Goal: Transaction & Acquisition: Purchase product/service

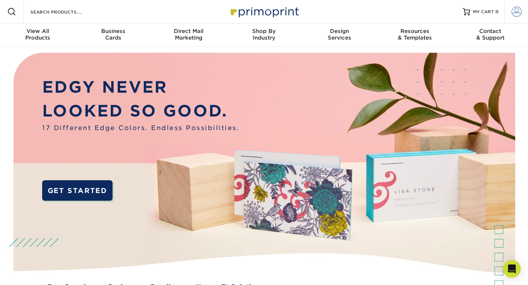
click at [513, 13] on span at bounding box center [516, 12] width 10 height 10
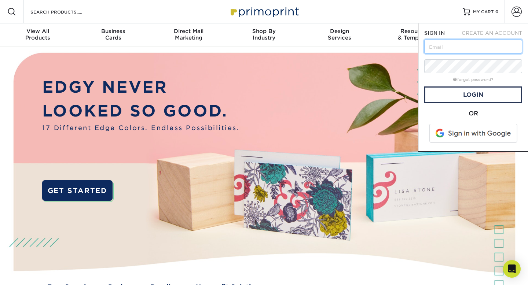
click at [468, 51] on input "text" at bounding box center [473, 47] width 98 height 14
type input "islandpremiumprinting@gmail.com"
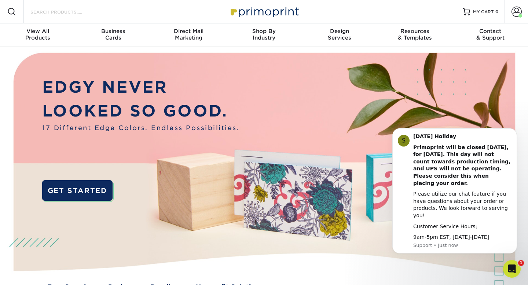
click at [37, 13] on input "Search Products" at bounding box center [65, 11] width 71 height 9
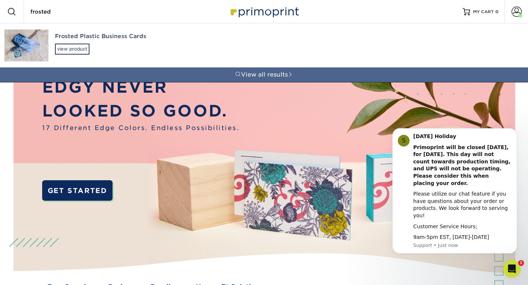
type input "frosted"
click at [43, 41] on img at bounding box center [26, 46] width 44 height 32
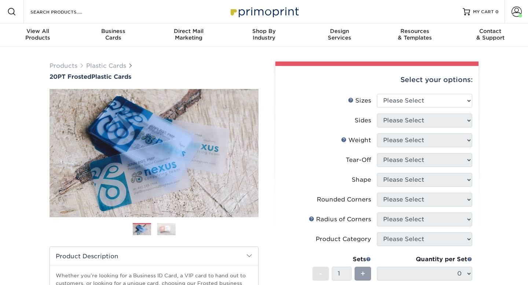
scroll to position [55, 0]
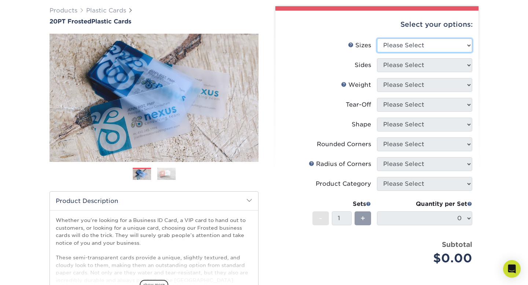
click at [405, 51] on select "Please Select 2" x 3.5" 2" x 8" 2.12" x 3.375" 2.5" x 2.5" 4.25" x 6"" at bounding box center [424, 45] width 95 height 14
select select "2.00x3.50"
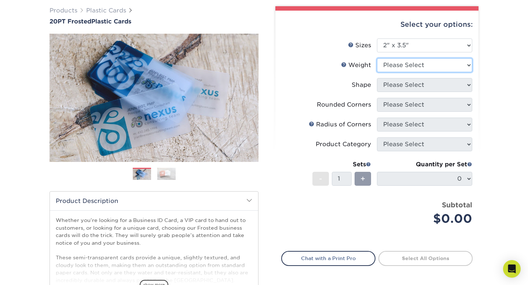
click at [399, 66] on select "Please Select 20PT Frosted Plastic 20PT Frosted Plastic" at bounding box center [424, 65] width 95 height 14
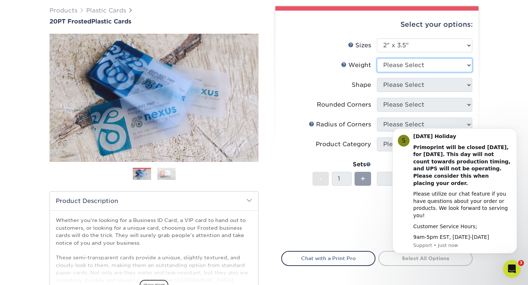
scroll to position [0, 0]
select select "20PT Frosted Plastic"
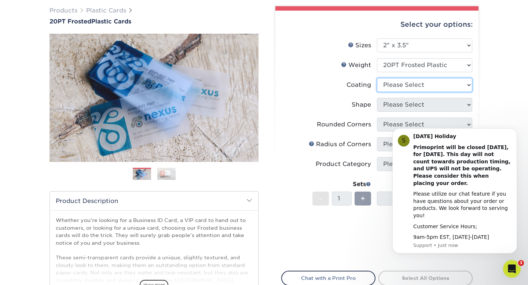
click at [393, 84] on select at bounding box center [424, 85] width 95 height 14
select select "3e7618de-abca-4bda-9f97-8b9129e913d8"
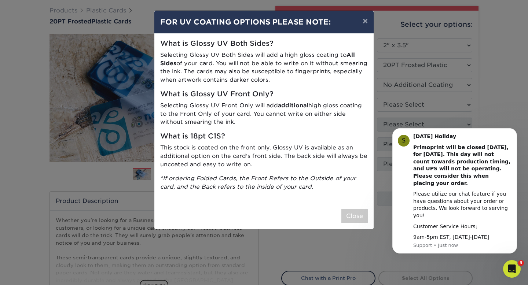
click at [342, 207] on div "Close" at bounding box center [263, 216] width 219 height 26
click at [370, 24] on button "×" at bounding box center [365, 21] width 17 height 21
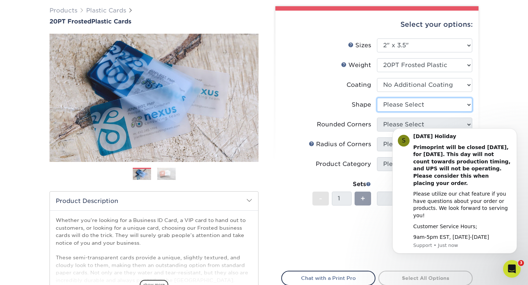
click at [426, 99] on select "Please Select Oval Standard" at bounding box center [424, 105] width 95 height 14
select select "standard"
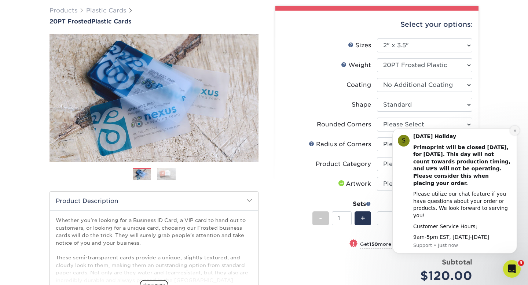
click at [516, 135] on button "Dismiss notification" at bounding box center [515, 131] width 10 height 10
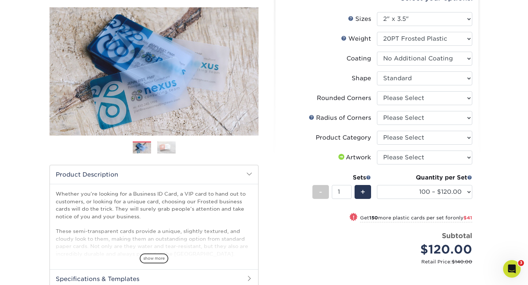
scroll to position [82, 0]
click at [449, 200] on div "Quantity per Set 100 – $120.00 250 – $161.00 500 – $207.00 1000 – $232.00 2500 …" at bounding box center [424, 190] width 95 height 34
click at [449, 195] on select "100 – $120.00 250 – $161.00 500 – $207.00 1000 – $232.00 2500 – $560.00 5000 – …" at bounding box center [424, 192] width 95 height 14
select select "1000 – $232.00"
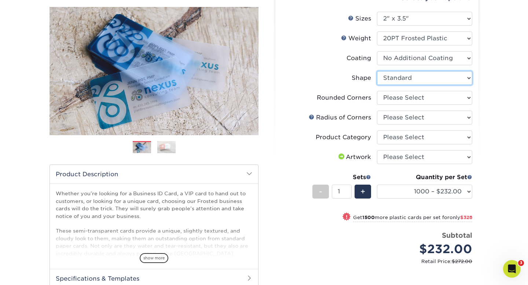
click at [422, 78] on select "Please Select Oval Standard" at bounding box center [424, 78] width 95 height 14
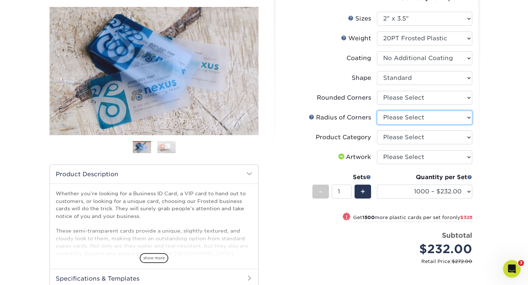
click at [406, 117] on select "Please Select Rounded 1/8" Rounded 1/4"" at bounding box center [424, 118] width 95 height 14
click at [386, 118] on select "Please Select Rounded 1/8" Rounded 1/4"" at bounding box center [424, 118] width 95 height 14
select select "589680c7-ee9a-431b-9d12-d7aeb1386a97"
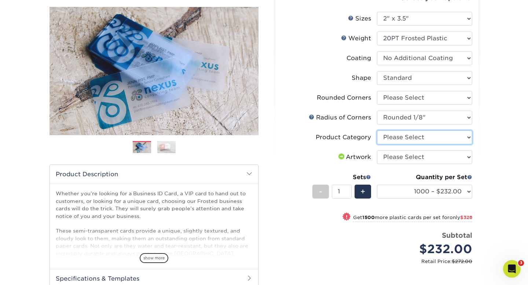
click at [388, 135] on select "Please Select Business Cards" at bounding box center [424, 137] width 95 height 14
select select "3b5148f1-0588-4f88-a218-97bcfdce65c1"
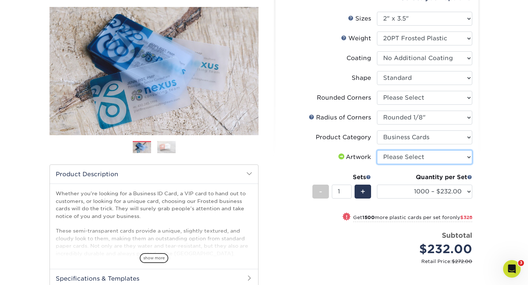
click at [390, 159] on select "Please Select I will upload files I need a design - $100" at bounding box center [424, 157] width 95 height 14
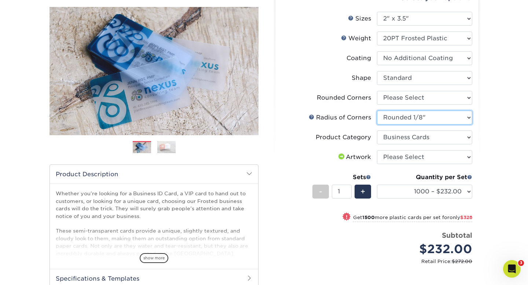
drag, startPoint x: 390, startPoint y: 159, endPoint x: 398, endPoint y: 117, distance: 42.9
click at [398, 117] on select "Please Select Rounded 1/8" Rounded 1/4"" at bounding box center [424, 118] width 95 height 14
click at [408, 103] on select "Please Select Yes - Round 4 Corners" at bounding box center [424, 98] width 95 height 14
select select "7672df9e-0e0a-464d-8e1f-920c575e4da3"
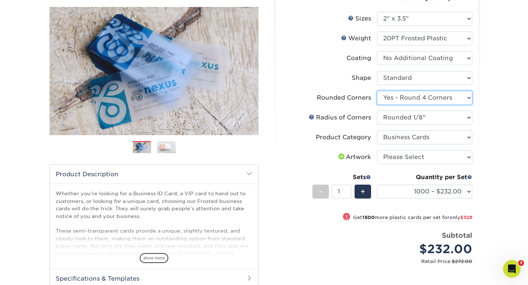
select select "-1"
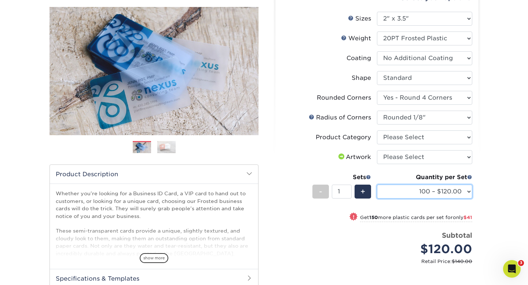
click at [410, 188] on select "100 – $120.00 250 – $161.00 500 – $207.00 1000 – $232.00 2500 – $560.00 5000 – …" at bounding box center [424, 192] width 95 height 14
select select "1000 – $232.00"
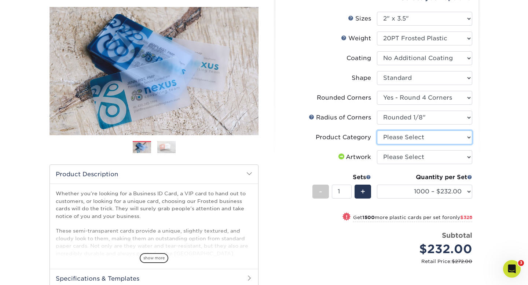
click at [401, 137] on select "Please Select Business Cards" at bounding box center [424, 137] width 95 height 14
select select "3b5148f1-0588-4f88-a218-97bcfdce65c1"
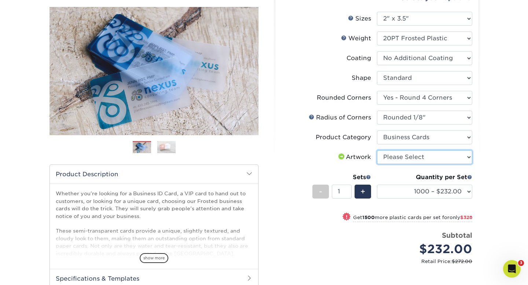
click at [400, 162] on select "Please Select I will upload files I need a design - $100" at bounding box center [424, 157] width 95 height 14
select select "upload"
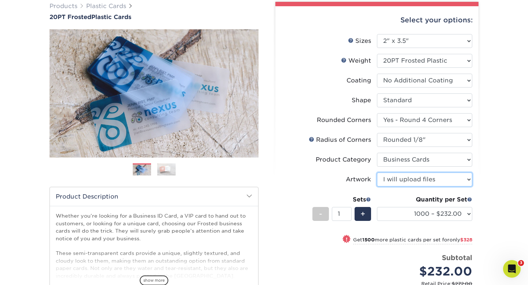
scroll to position [66, 0]
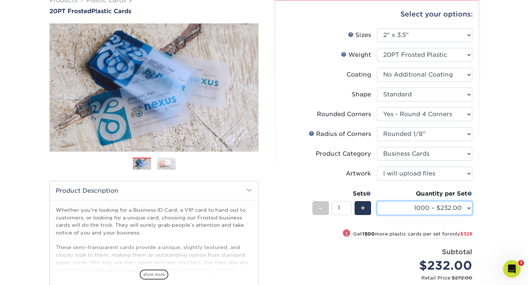
click at [420, 205] on select "100 – $120.00 250 – $161.00 500 – $207.00 1000 – $232.00 2500 – $560.00 5000 – …" at bounding box center [424, 208] width 95 height 14
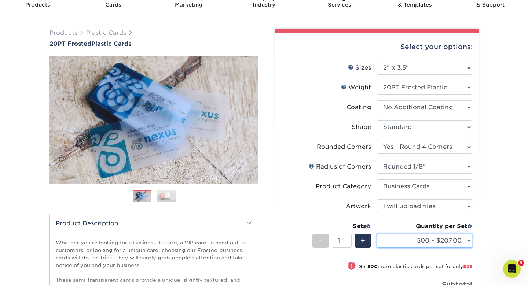
click at [410, 244] on select "100 – $120.00 250 – $161.00 500 – $207.00 1000 – $232.00 2500 – $560.00 5000 – …" at bounding box center [424, 241] width 95 height 14
select select "1000 – $232.00"
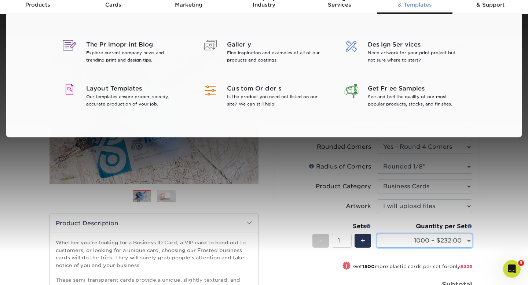
scroll to position [0, 0]
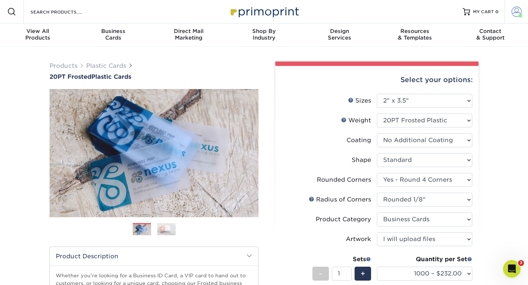
click at [515, 9] on span at bounding box center [516, 12] width 10 height 10
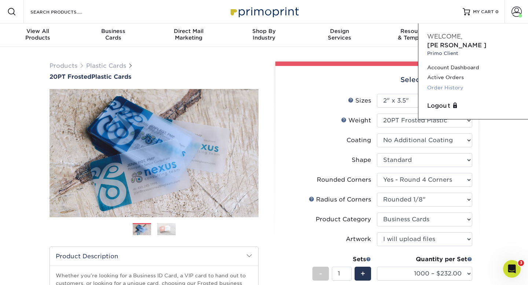
click at [449, 83] on link "Order History" at bounding box center [473, 88] width 92 height 10
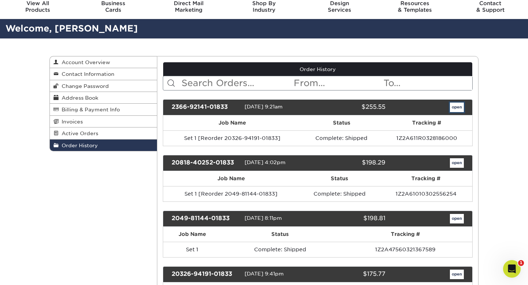
click at [455, 105] on link "open" at bounding box center [457, 108] width 14 height 10
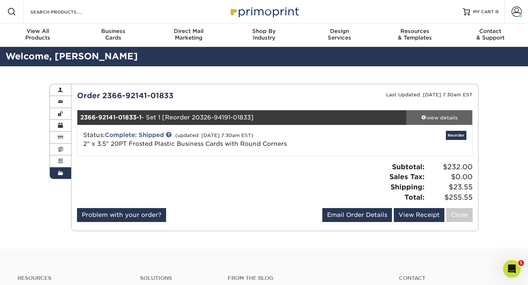
click at [429, 115] on div "view details" at bounding box center [439, 117] width 66 height 7
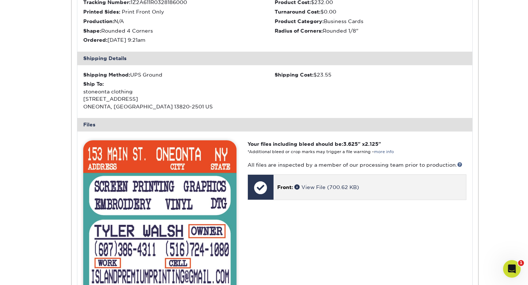
scroll to position [185, 0]
click at [325, 183] on div "Front: View File (700.62 KB)" at bounding box center [369, 187] width 192 height 25
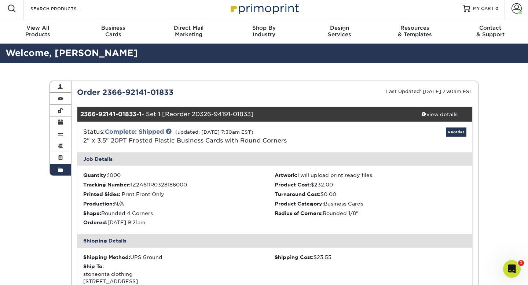
scroll to position [0, 0]
